Goal: Understand site structure: Understand site structure

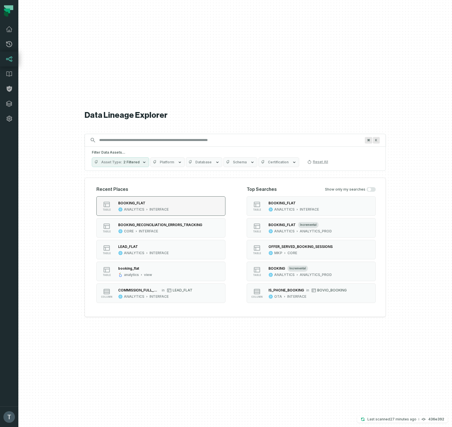
click at [150, 209] on div "INTERFACE" at bounding box center [158, 209] width 19 height 5
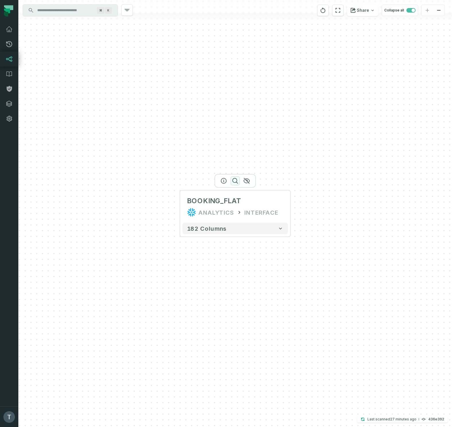
click at [233, 181] on icon "button" at bounding box center [235, 180] width 7 height 7
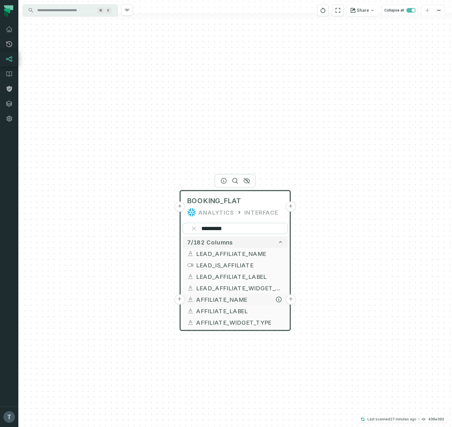
type input "*********"
click at [178, 299] on button "+" at bounding box center [179, 299] width 10 height 10
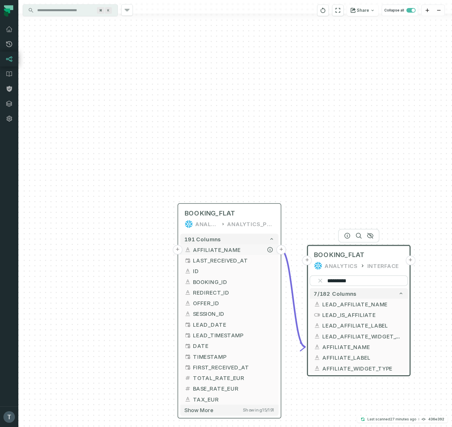
click at [178, 249] on button "+" at bounding box center [177, 250] width 10 height 10
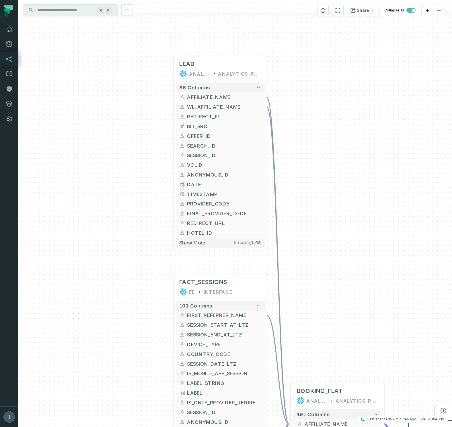
drag, startPoint x: 128, startPoint y: 324, endPoint x: 130, endPoint y: 244, distance: 79.4
click at [130, 244] on div "+ LEAD ANALYTICS ANALYTICS_PROD + 86 columns + AFFILIATE_NAME + + WL_AFFILIATE_…" at bounding box center [234, 213] width 433 height 427
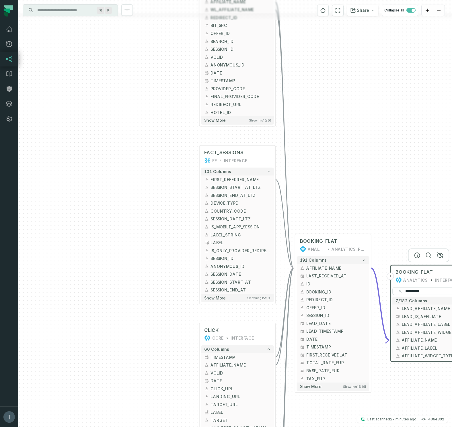
drag, startPoint x: 123, startPoint y: 311, endPoint x: 160, endPoint y: 177, distance: 139.0
click at [160, 177] on div "+ LEAD ANALYTICS ANALYTICS_PROD + 86 columns + AFFILIATE_NAME + + WL_AFFILIATE_…" at bounding box center [234, 213] width 433 height 427
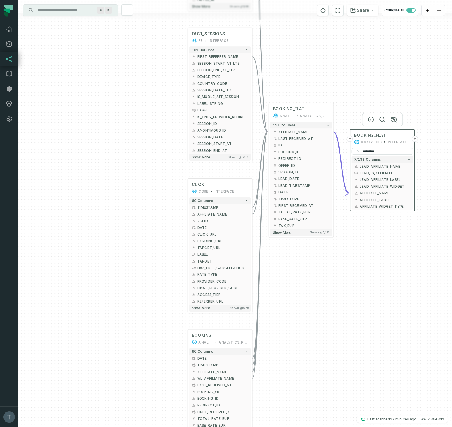
drag, startPoint x: 143, startPoint y: 340, endPoint x: 140, endPoint y: 201, distance: 139.3
click at [139, 200] on div "+ LEAD ANALYTICS ANALYTICS_PROD + 86 columns + AFFILIATE_NAME + + WL_AFFILIATE_…" at bounding box center [234, 213] width 433 height 427
